Goal: Navigation & Orientation: Find specific page/section

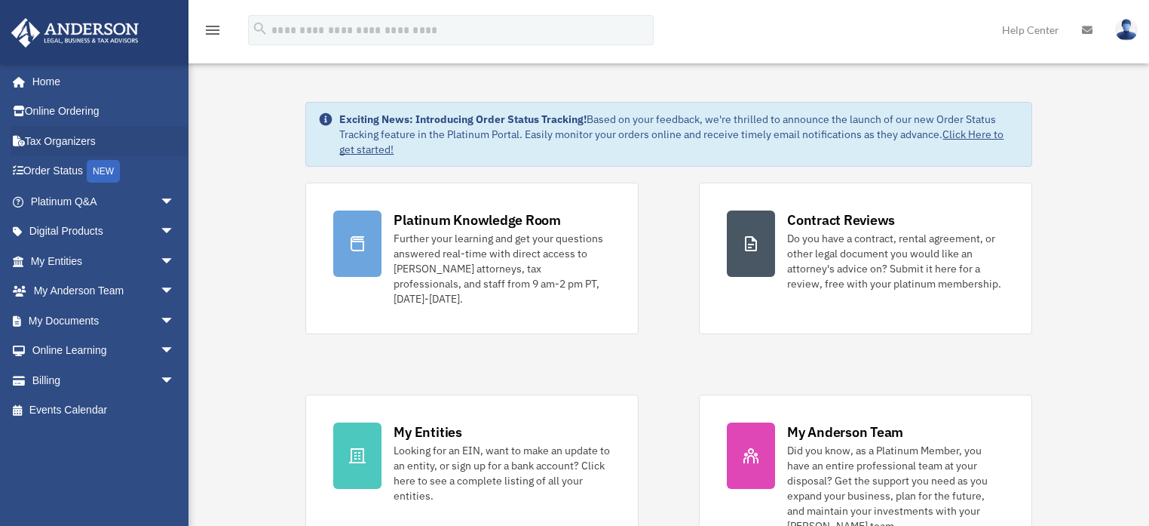
scroll to position [826, 0]
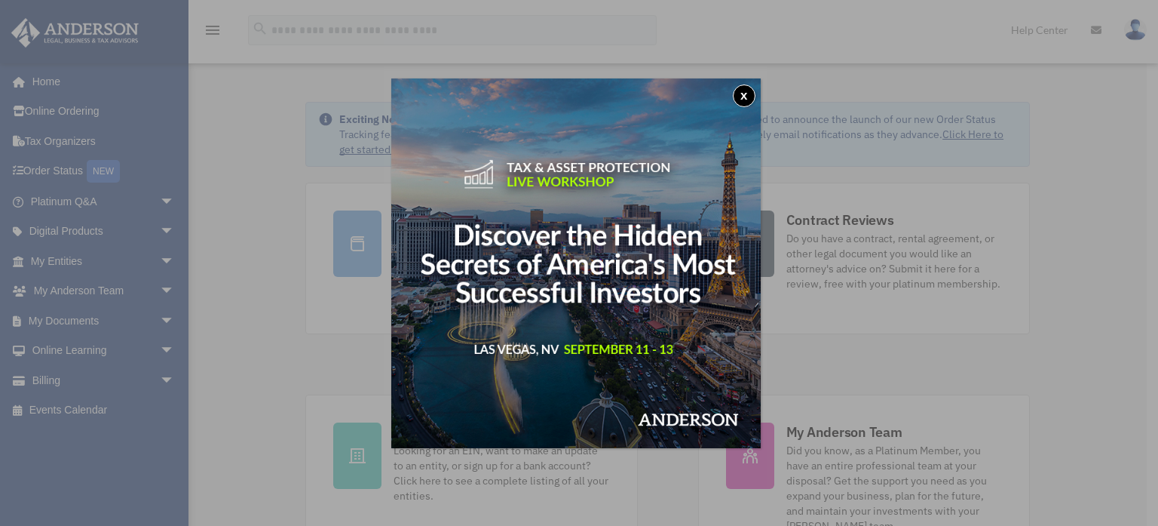
click at [748, 94] on button "x" at bounding box center [744, 95] width 23 height 23
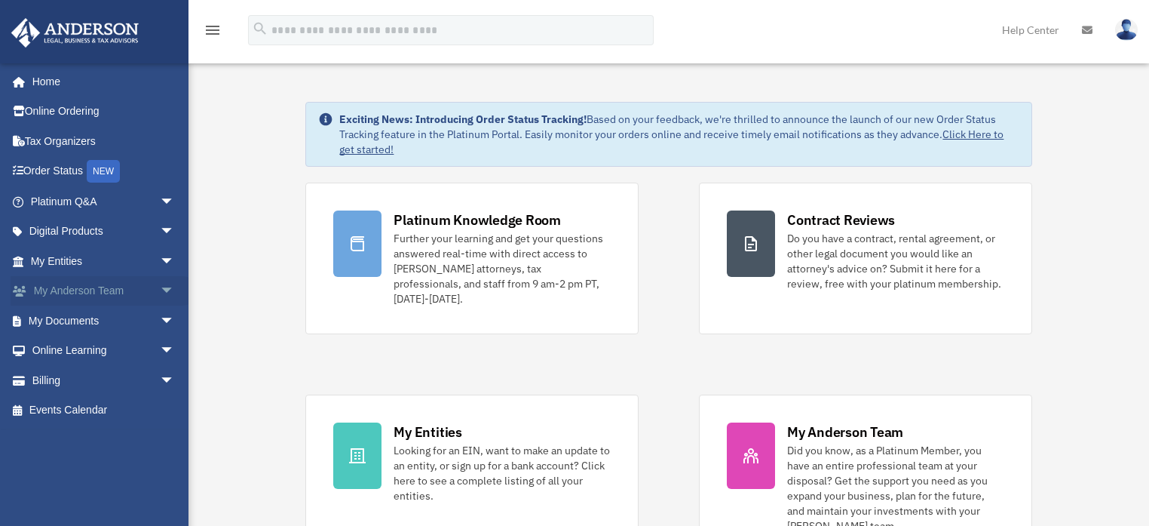
click at [77, 286] on link "My Anderson Team arrow_drop_down" at bounding box center [104, 291] width 187 height 30
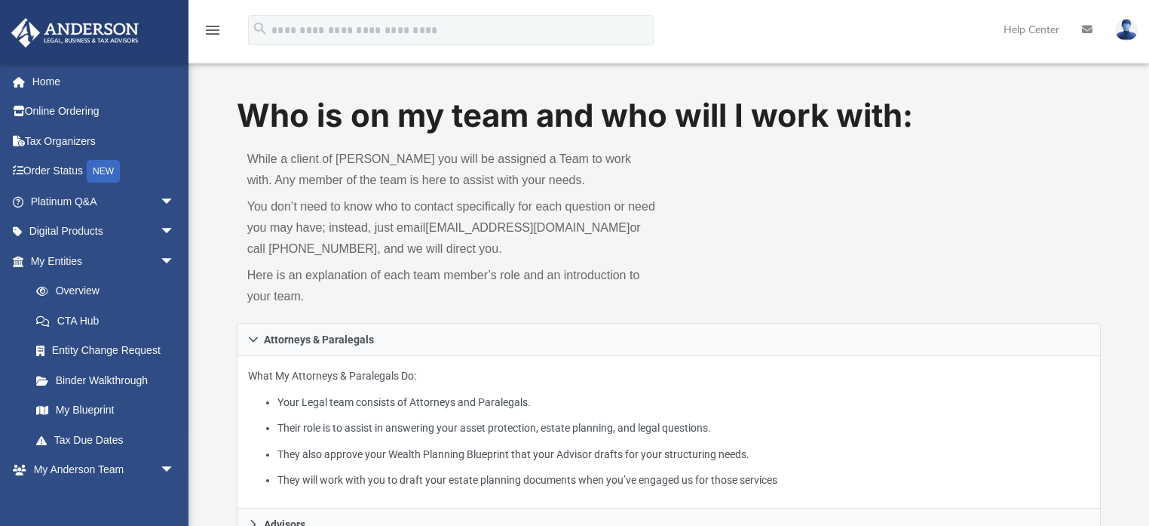
scroll to position [826, 0]
click at [69, 260] on link "My Entities arrow_drop_down" at bounding box center [104, 261] width 187 height 30
click at [58, 84] on link "Home" at bounding box center [104, 81] width 187 height 30
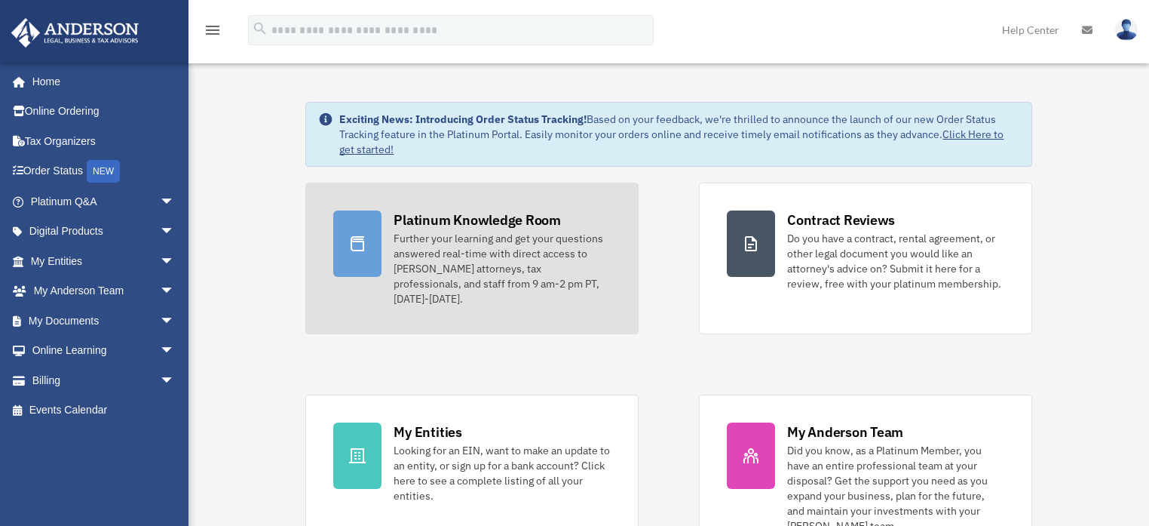
scroll to position [826, 0]
click at [469, 226] on div "Platinum Knowledge Room" at bounding box center [477, 219] width 167 height 19
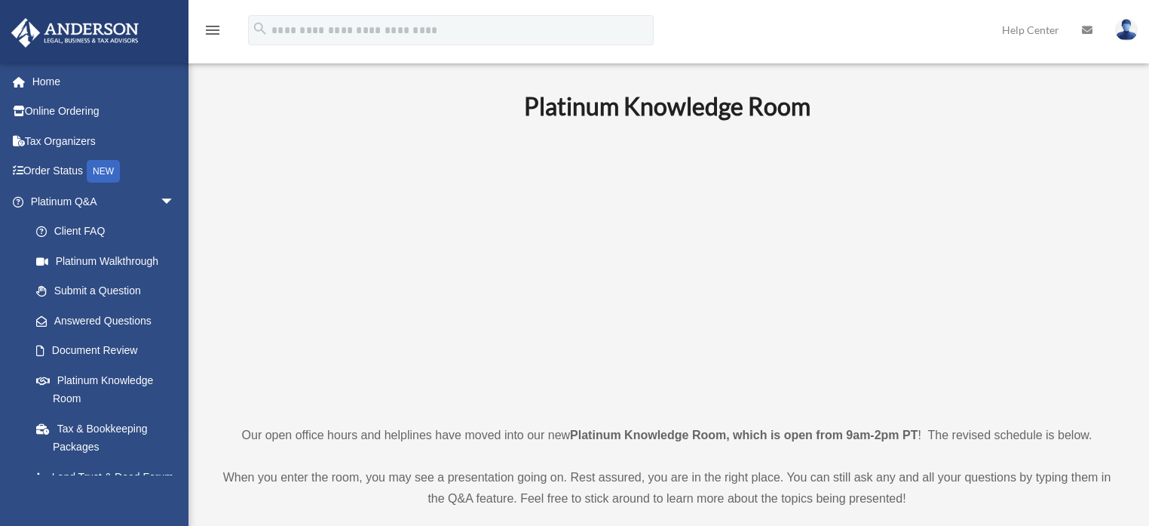
scroll to position [826, 0]
click at [103, 379] on link "Platinum Knowledge Room" at bounding box center [109, 389] width 176 height 48
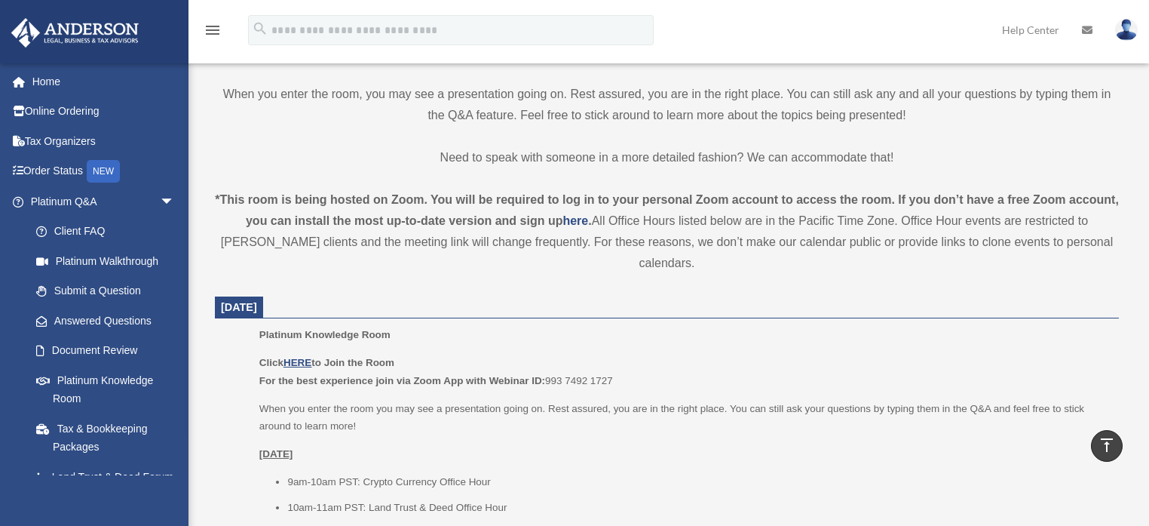
scroll to position [483, 0]
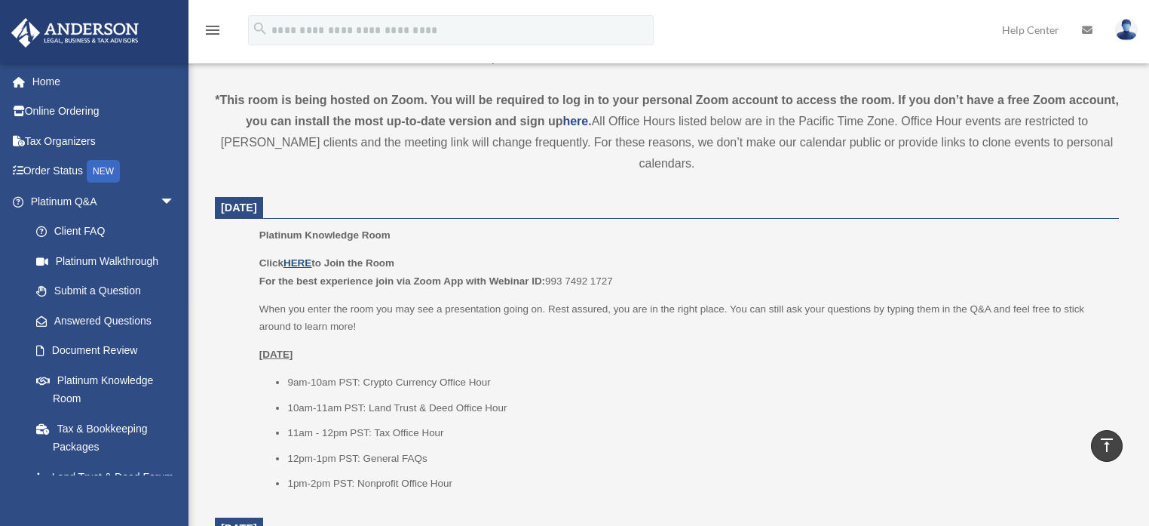
click at [304, 257] on u "HERE" at bounding box center [298, 262] width 28 height 11
